Goal: Task Accomplishment & Management: Manage account settings

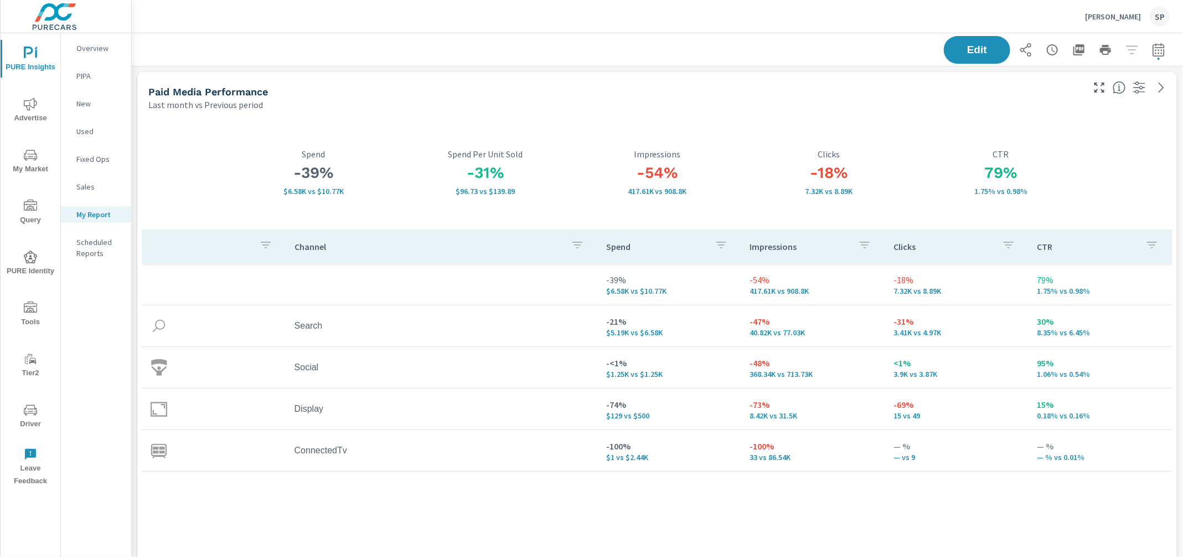
scroll to position [5355, 1052]
click at [1110, 16] on p "Della Mazda" at bounding box center [1113, 17] width 56 height 10
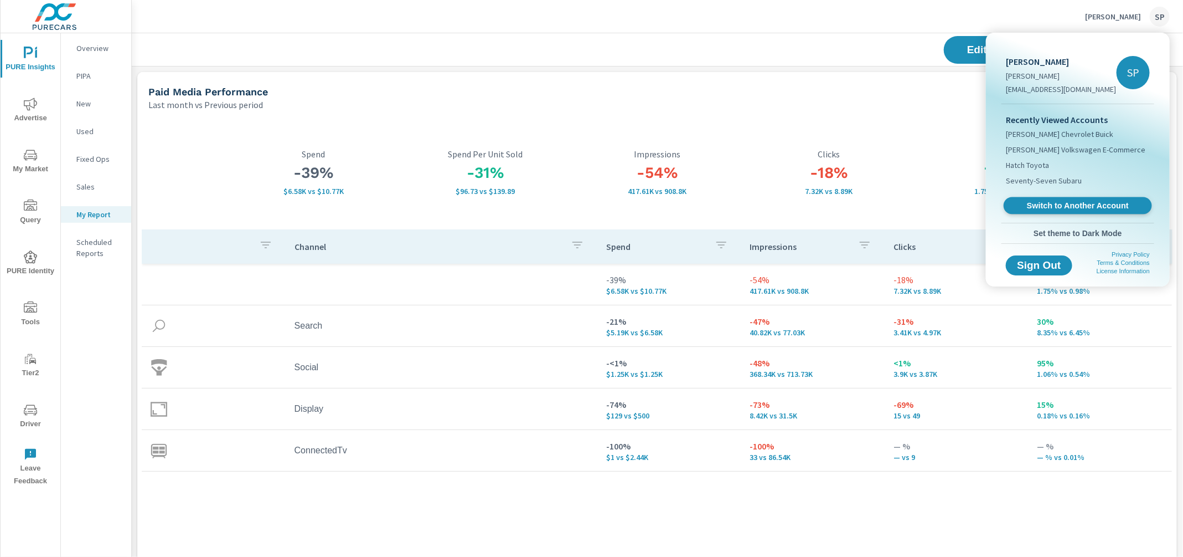
click at [1053, 204] on span "Switch to Another Account" at bounding box center [1078, 205] width 136 height 11
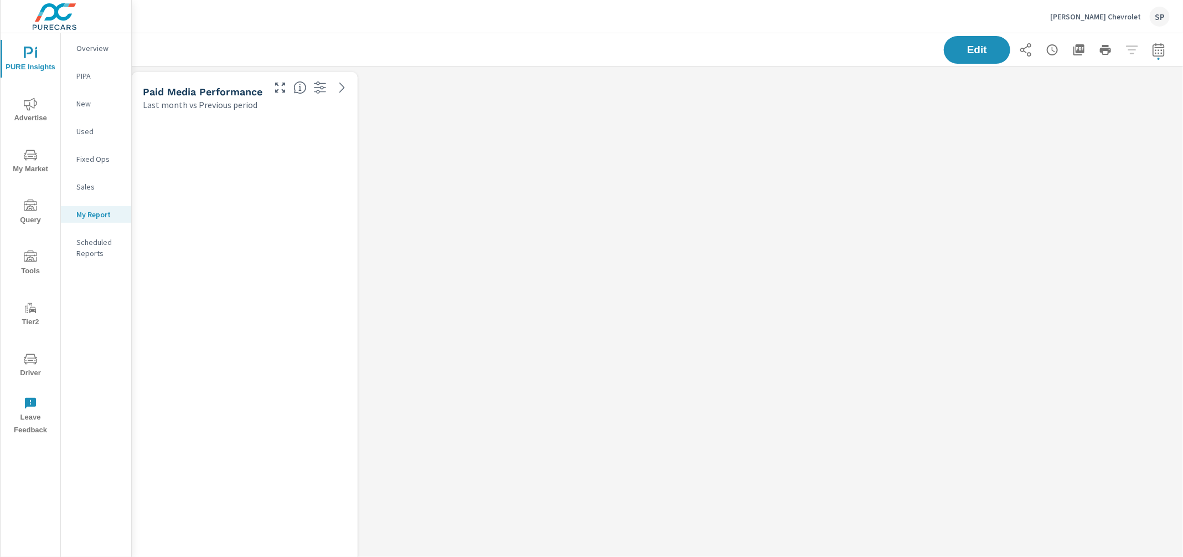
scroll to position [4209, 1052]
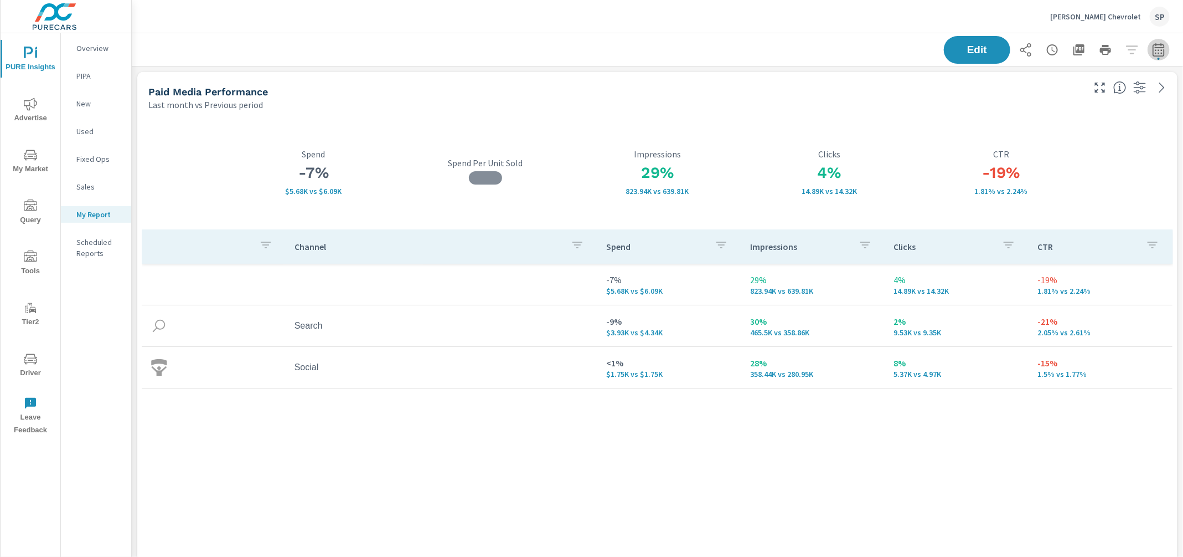
click at [1159, 51] on icon "button" at bounding box center [1158, 49] width 13 height 13
select select "Last month"
select select "Previous period"
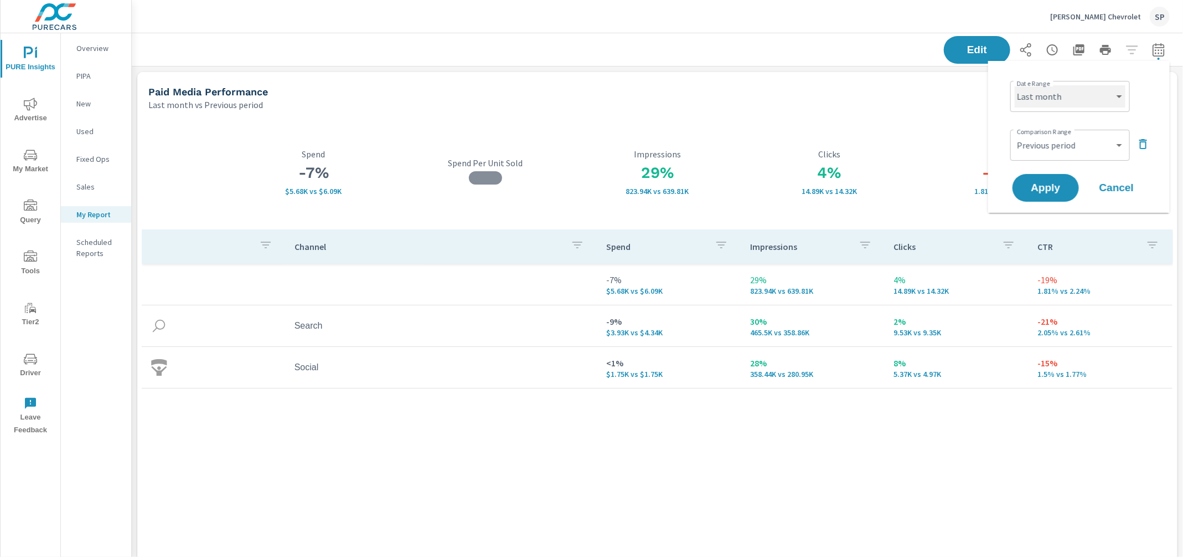
click at [1078, 102] on select "Custom [DATE] Last week Last 7 days Last 14 days Last 30 days Last 45 days Last…" at bounding box center [1070, 96] width 111 height 22
click at [1015, 85] on select "Custom [DATE] Last week Last 7 days Last 14 days Last 30 days Last 45 days Last…" at bounding box center [1070, 96] width 111 height 22
select select "Last 30 days"
click at [1052, 187] on span "Apply" at bounding box center [1045, 188] width 45 height 11
